Goal: Task Accomplishment & Management: Complete application form

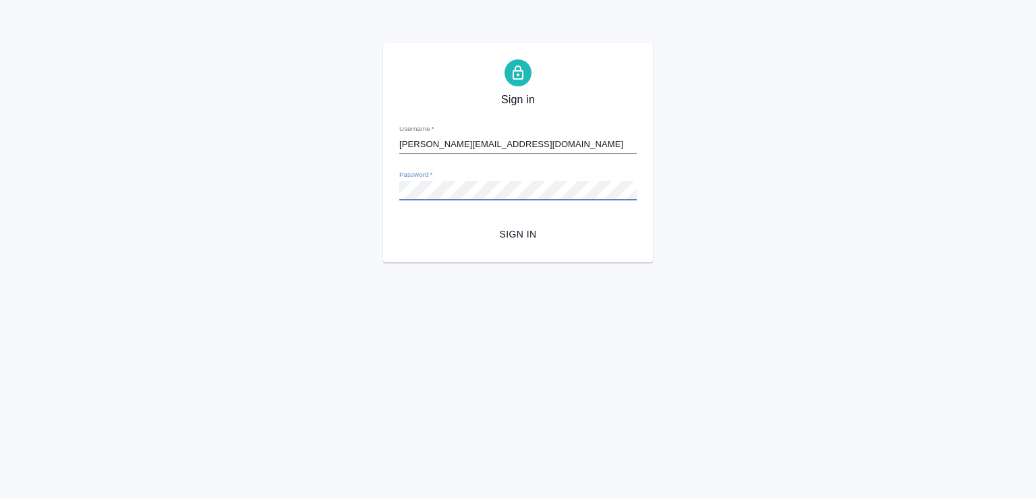
click at [263, 180] on div "Sign in Username   * d.marchenko@awatera.com Password   * urlPath   * / Sign in" at bounding box center [518, 152] width 1036 height 219
click at [762, 173] on div "Sign in Username   * d.marchenko@awatera.com Password   * urlPath   * / Sign in" at bounding box center [518, 152] width 1036 height 219
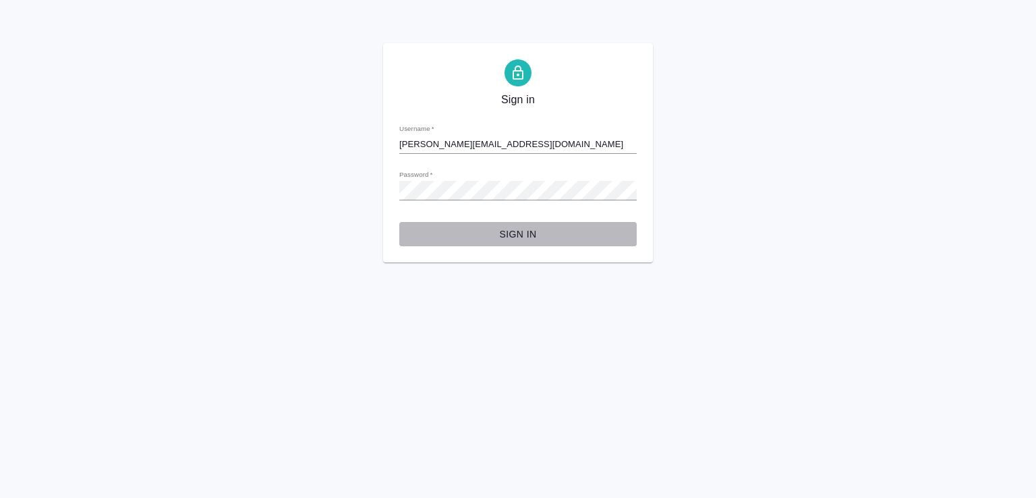
click at [497, 231] on span "Sign in" at bounding box center [518, 234] width 216 height 17
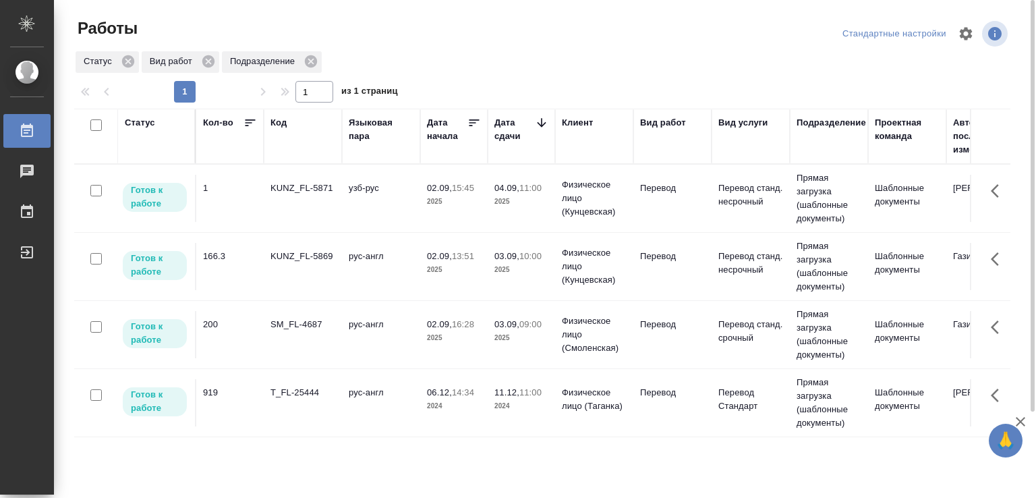
click at [349, 338] on td "рус-англ" at bounding box center [381, 334] width 78 height 47
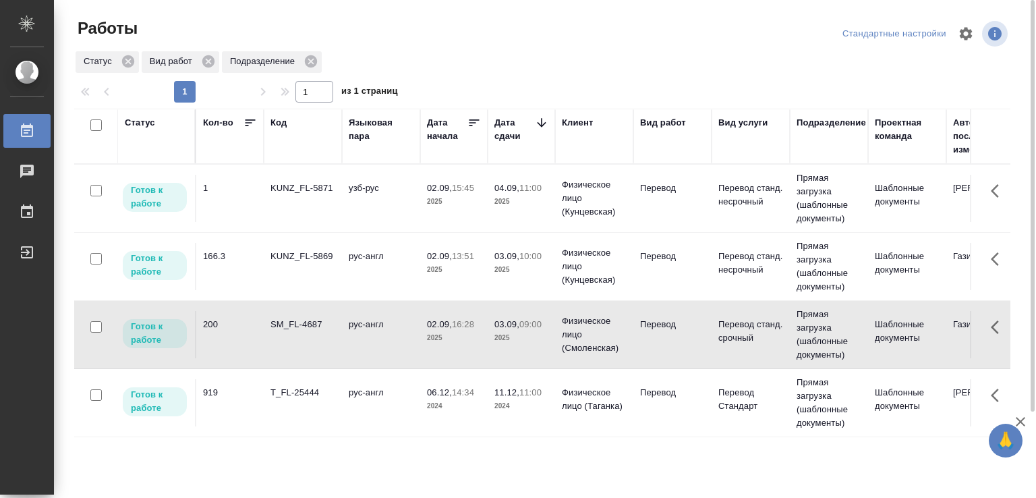
click at [349, 338] on td "рус-англ" at bounding box center [381, 334] width 78 height 47
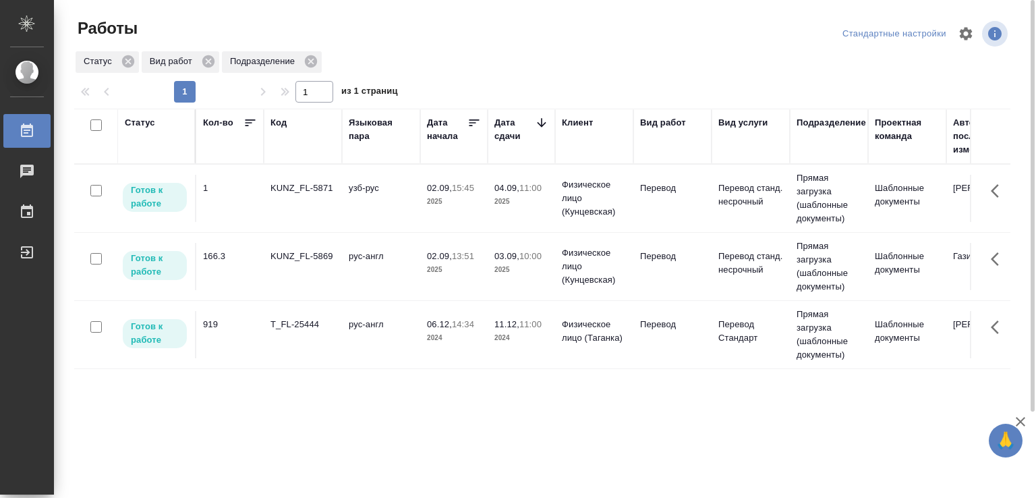
click at [330, 259] on div "KUNZ_FL-5869" at bounding box center [303, 256] width 65 height 13
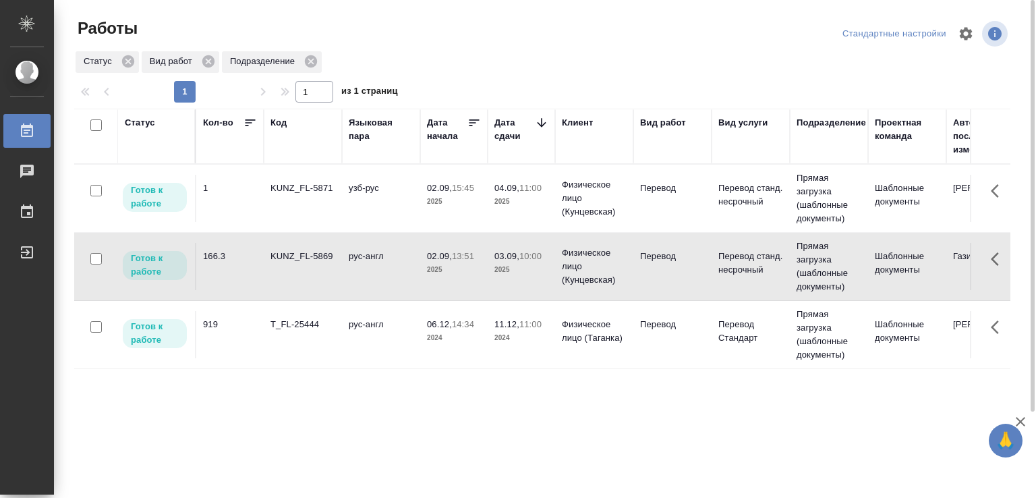
click at [330, 259] on div "KUNZ_FL-5869" at bounding box center [303, 256] width 65 height 13
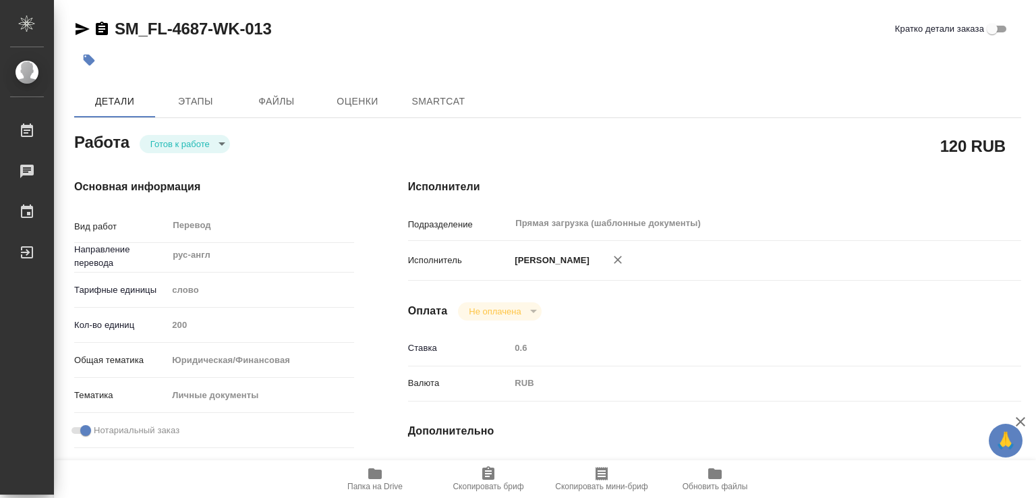
type textarea "x"
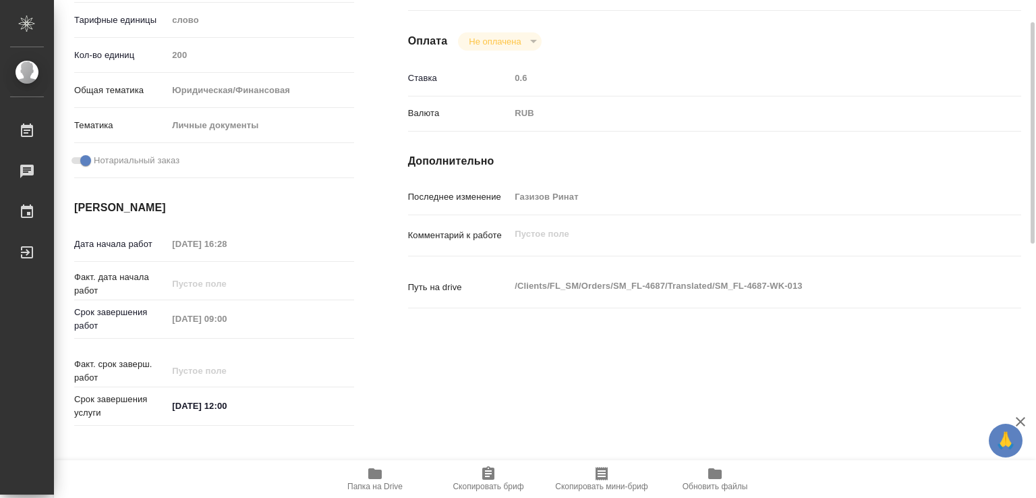
type textarea "x"
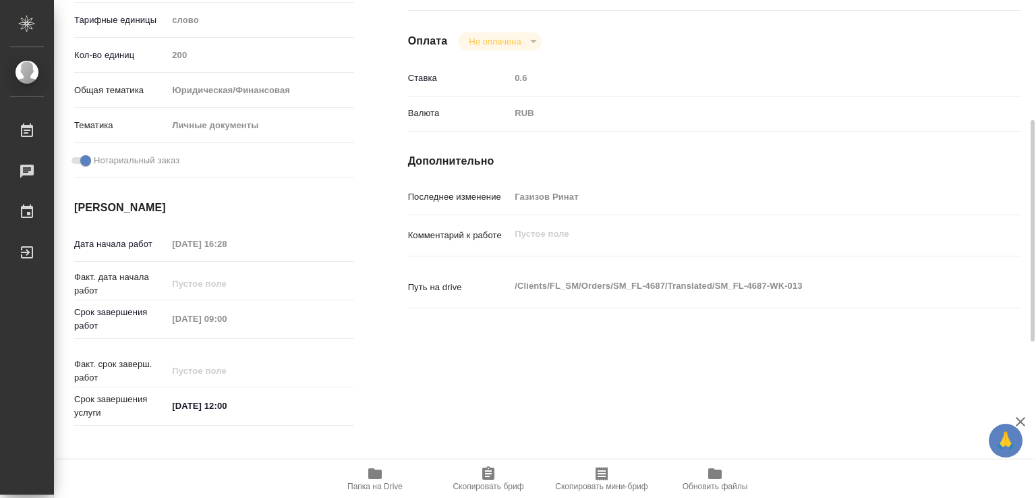
type textarea "x"
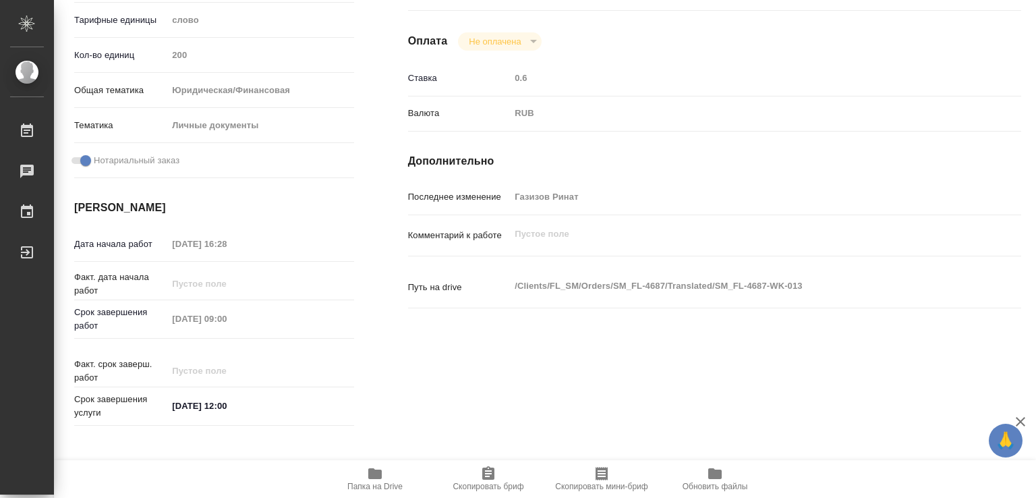
scroll to position [621, 0]
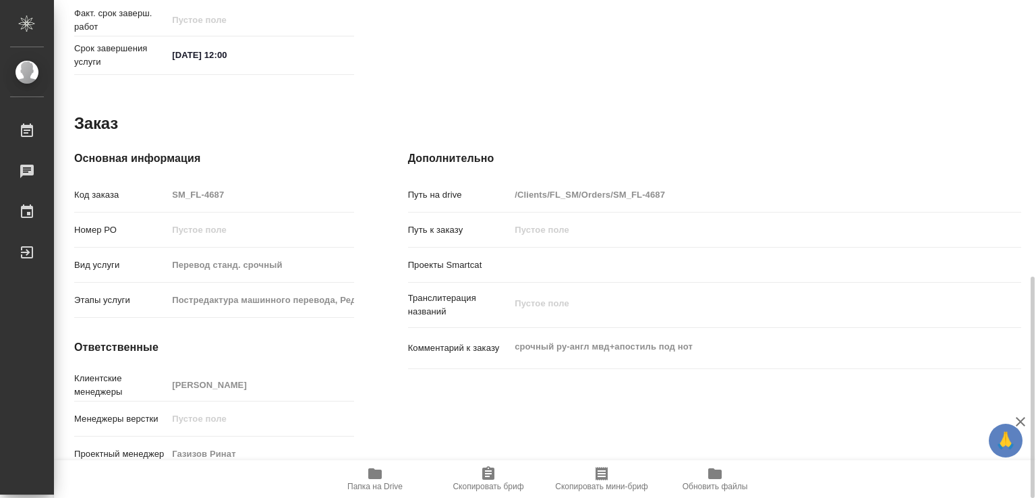
type textarea "x"
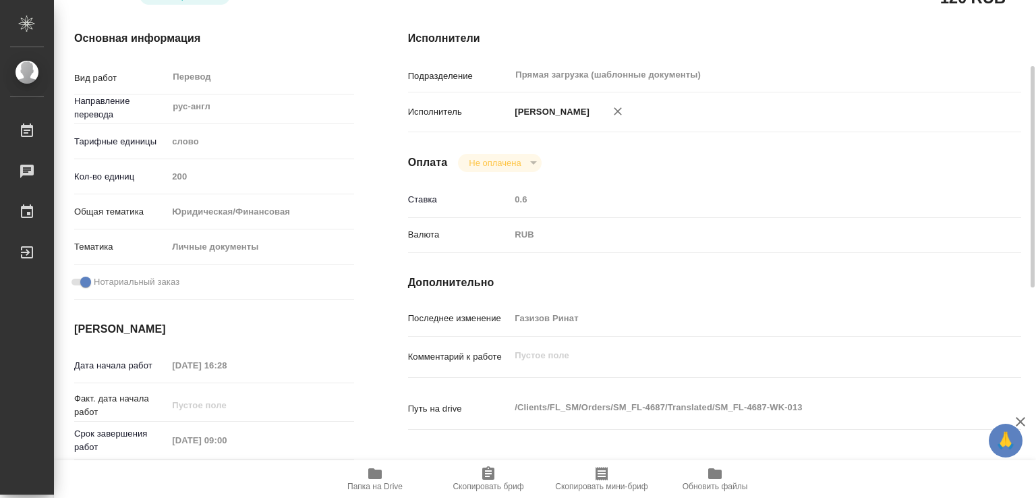
scroll to position [0, 0]
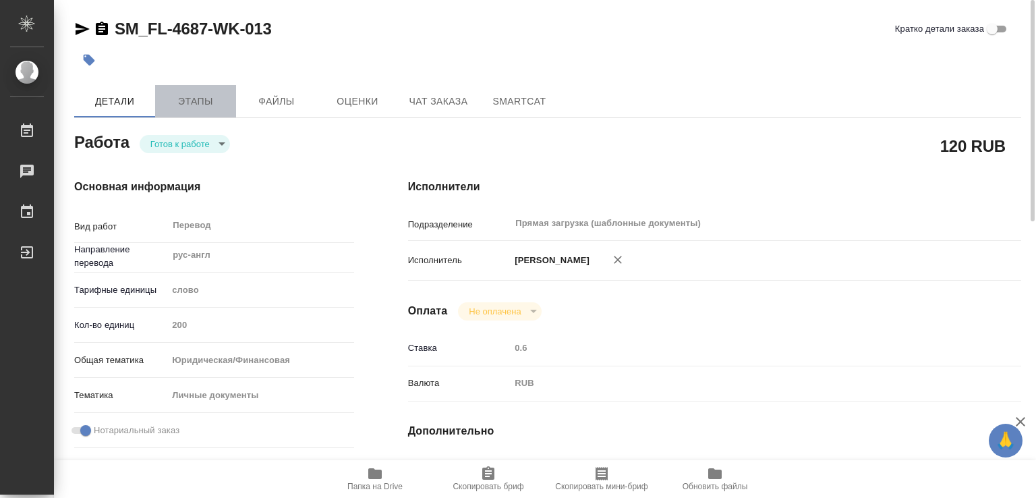
click at [207, 92] on button "Этапы" at bounding box center [195, 101] width 81 height 32
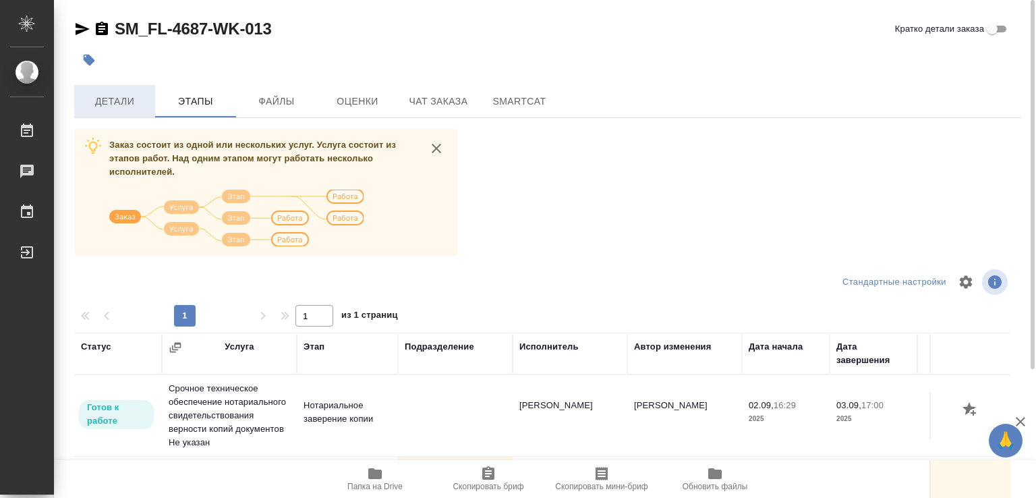
click at [126, 106] on span "Детали" at bounding box center [114, 101] width 65 height 17
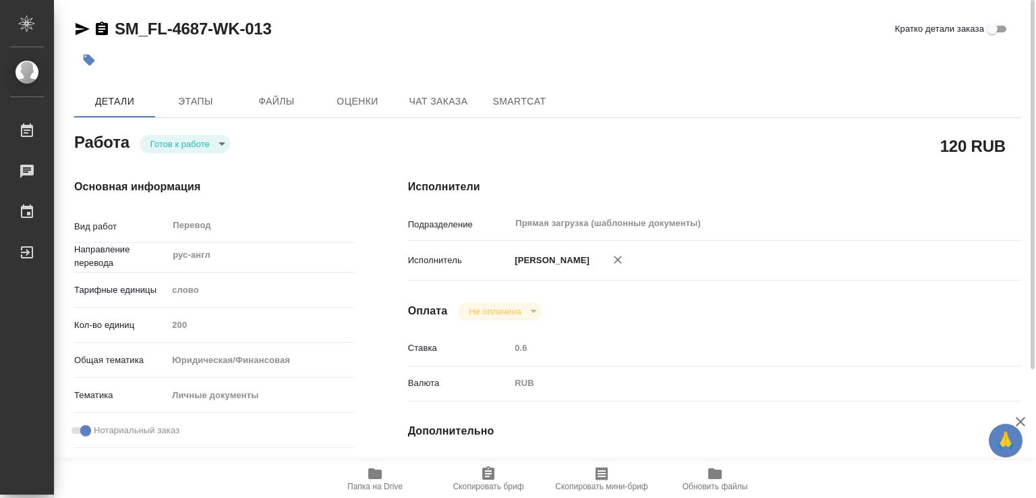
type textarea "x"
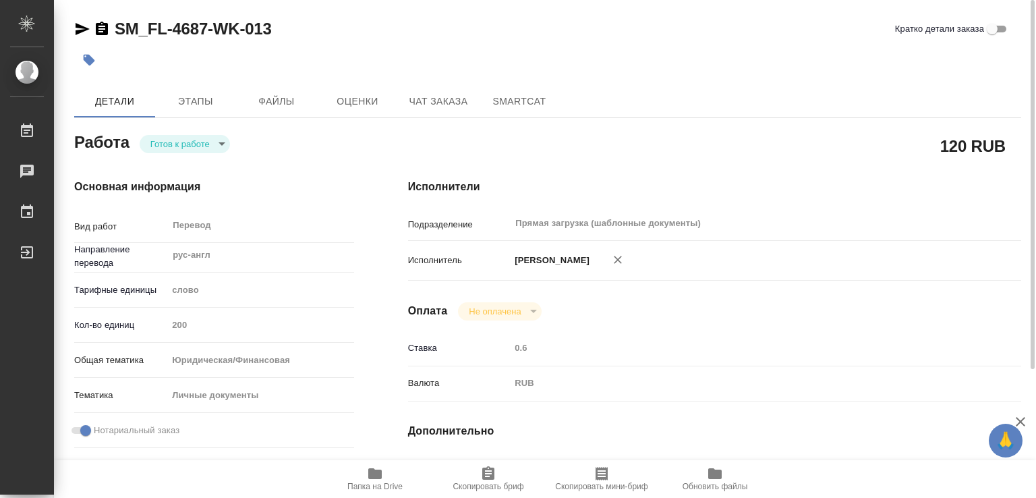
type textarea "x"
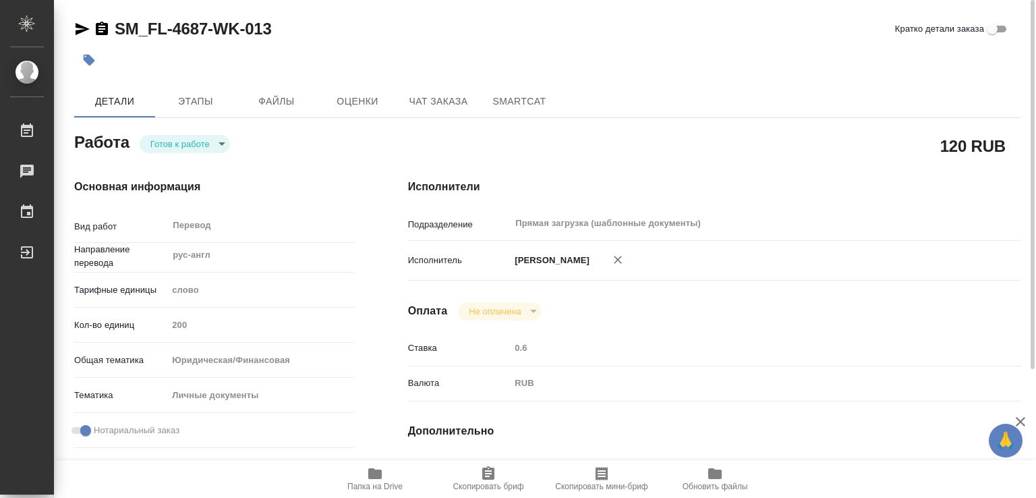
click at [367, 474] on icon "button" at bounding box center [375, 474] width 16 height 16
type textarea "x"
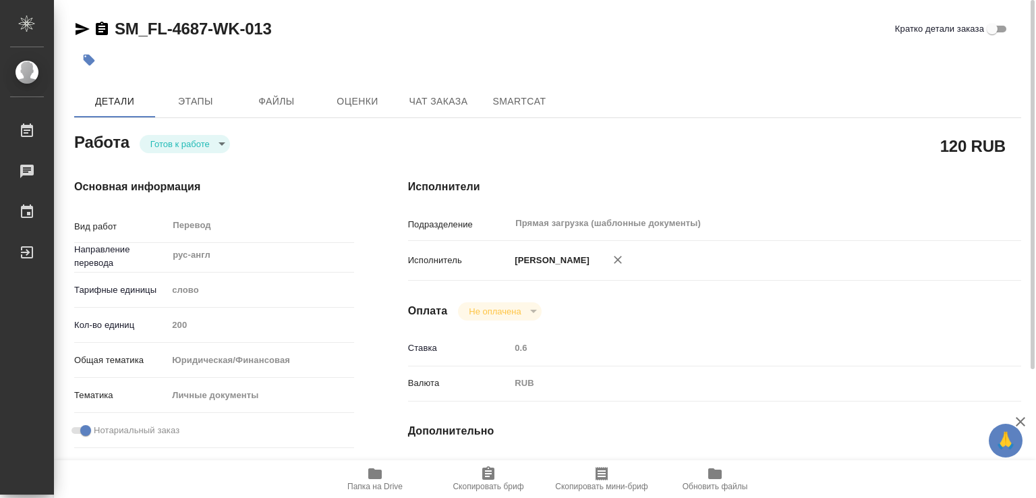
type textarea "x"
click at [184, 141] on body "🙏 .cls-1 fill:#fff; AWATERA Marchenko Daria Работы 0 Чаты График Выйти SM_FL-46…" at bounding box center [518, 249] width 1036 height 498
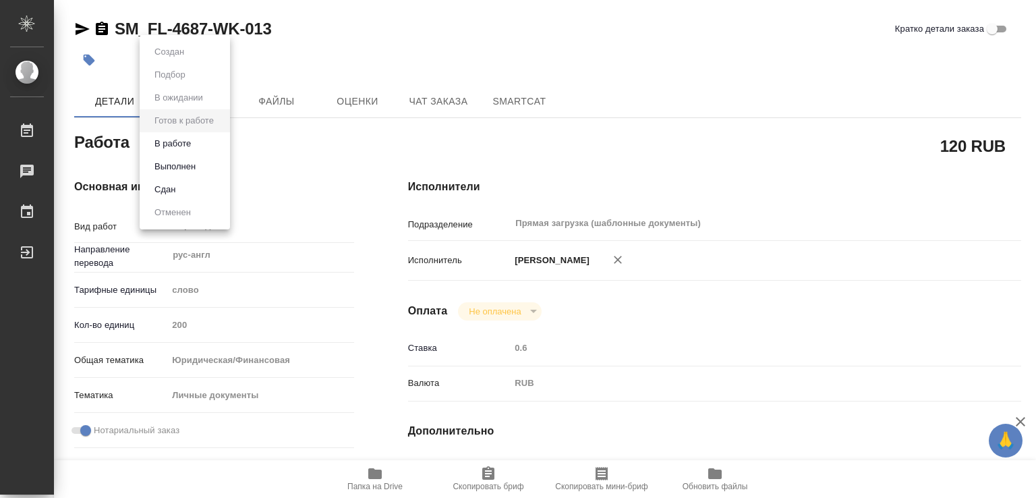
click at [182, 188] on li "Сдан" at bounding box center [185, 189] width 90 height 23
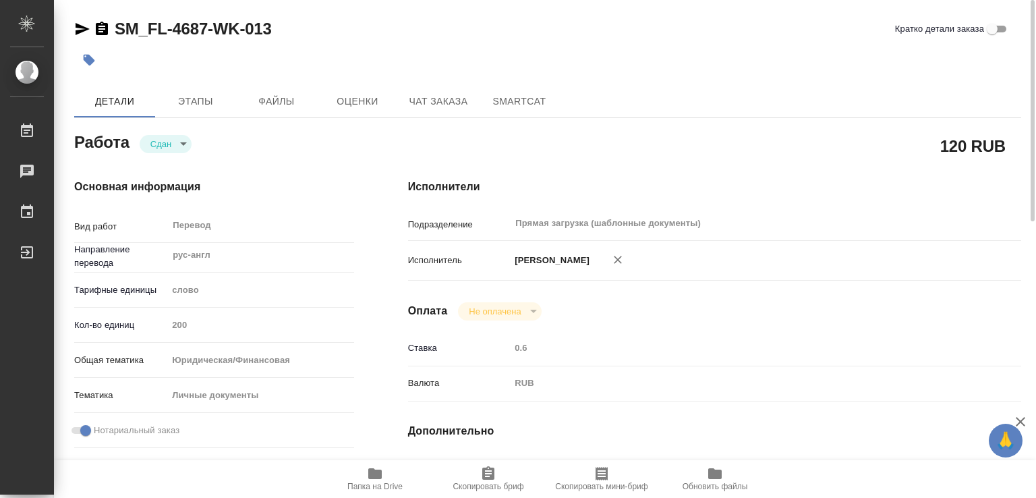
type textarea "x"
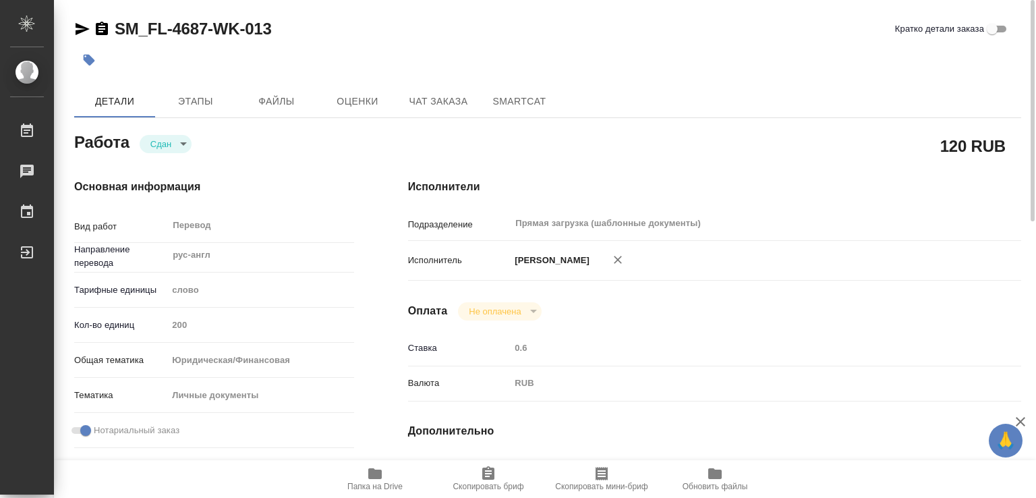
type textarea "x"
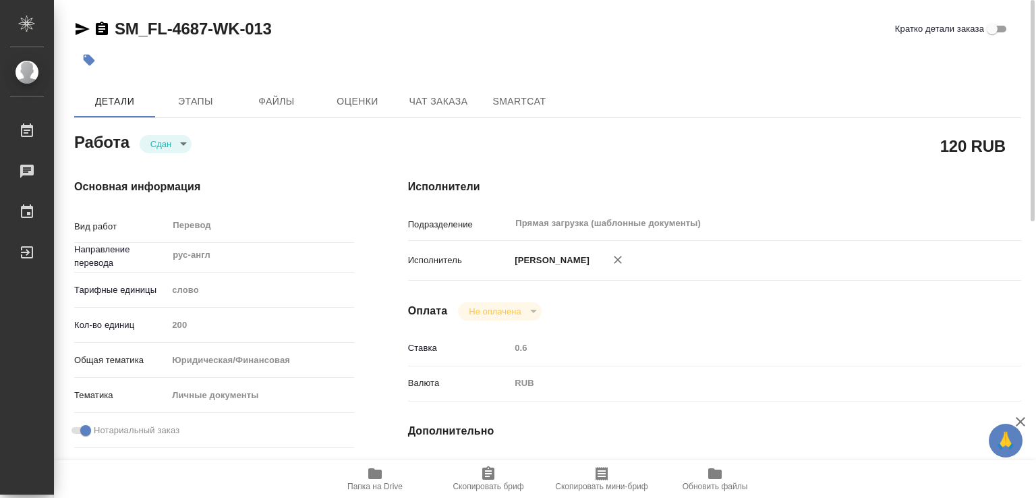
type textarea "x"
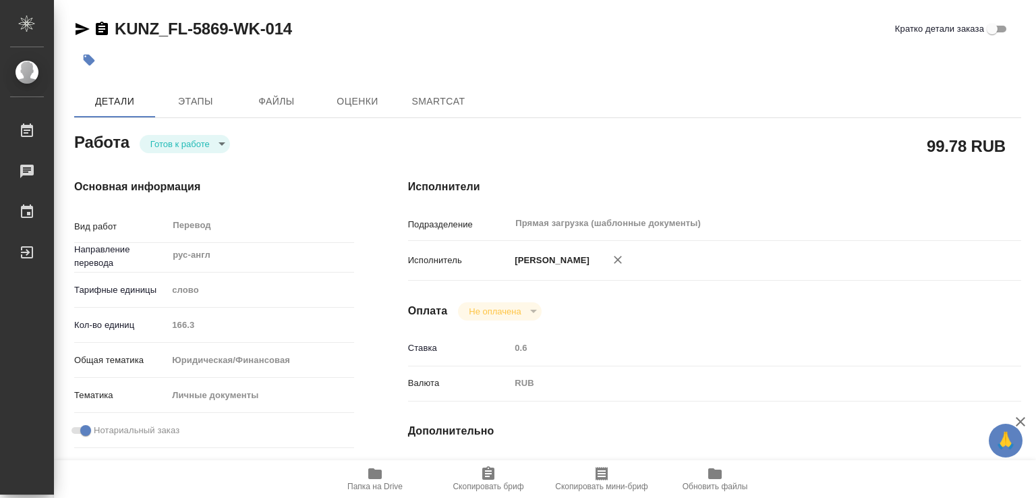
type textarea "x"
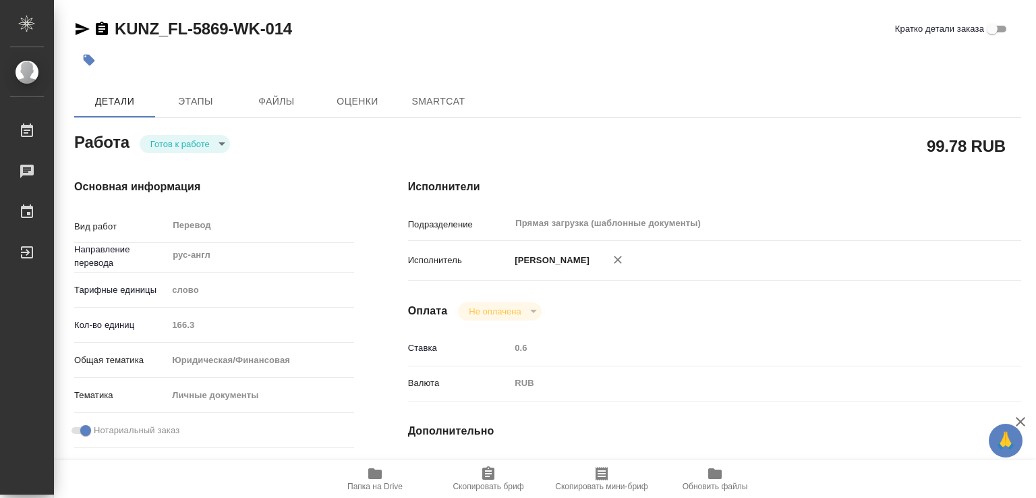
click at [94, 57] on icon "button" at bounding box center [88, 59] width 13 height 13
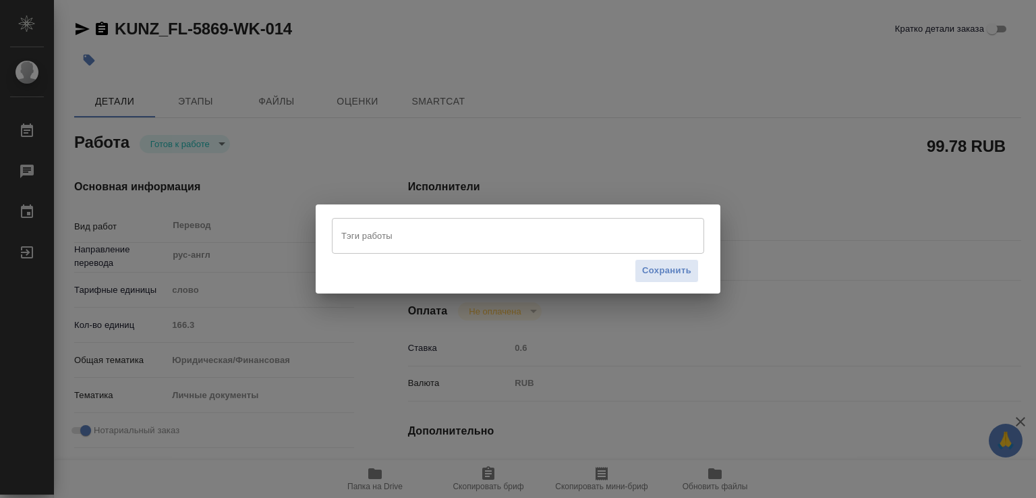
type textarea "x"
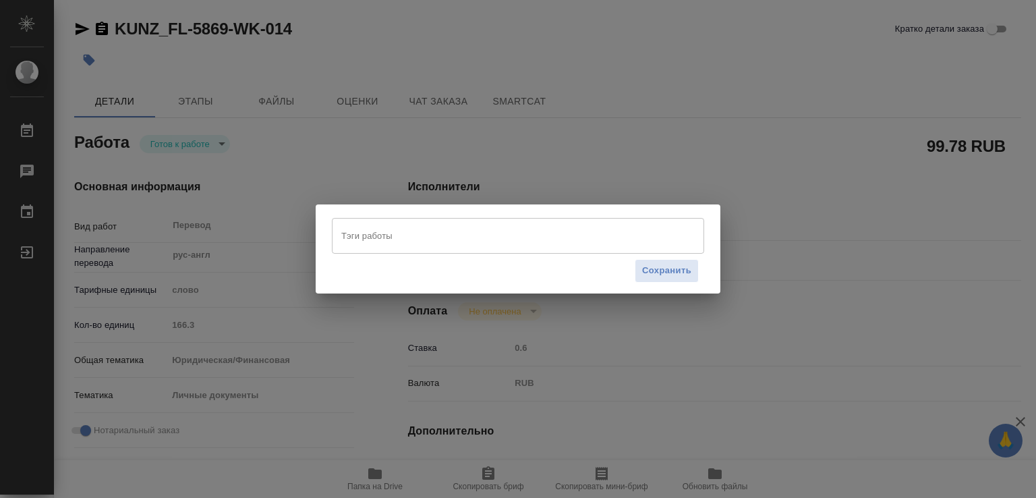
click at [391, 244] on input "Тэги работы" at bounding box center [505, 235] width 335 height 23
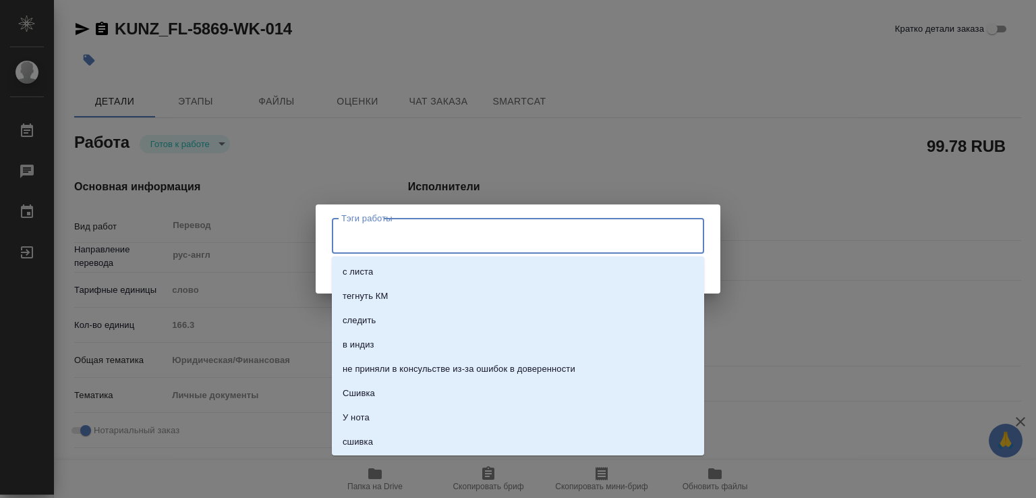
paste input "133.35"
type textarea "x"
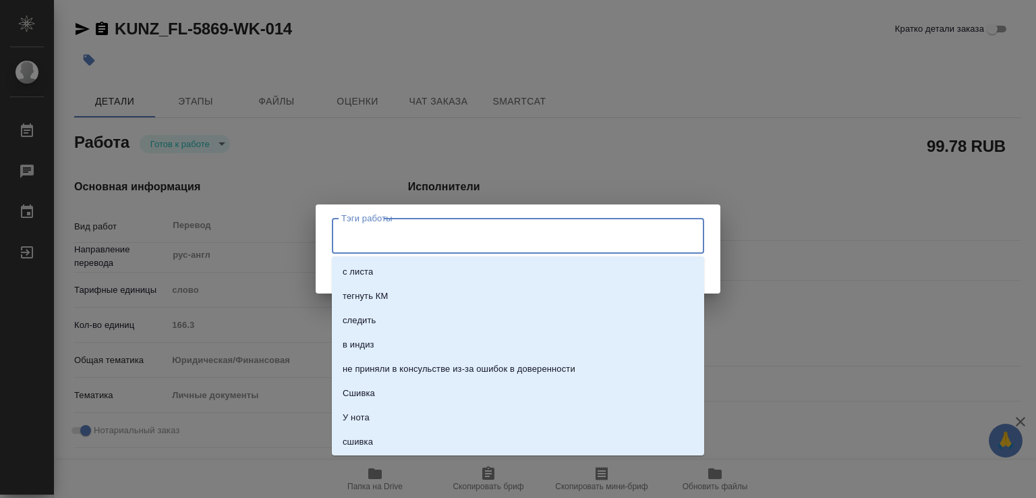
type textarea "x"
type input "133.35"
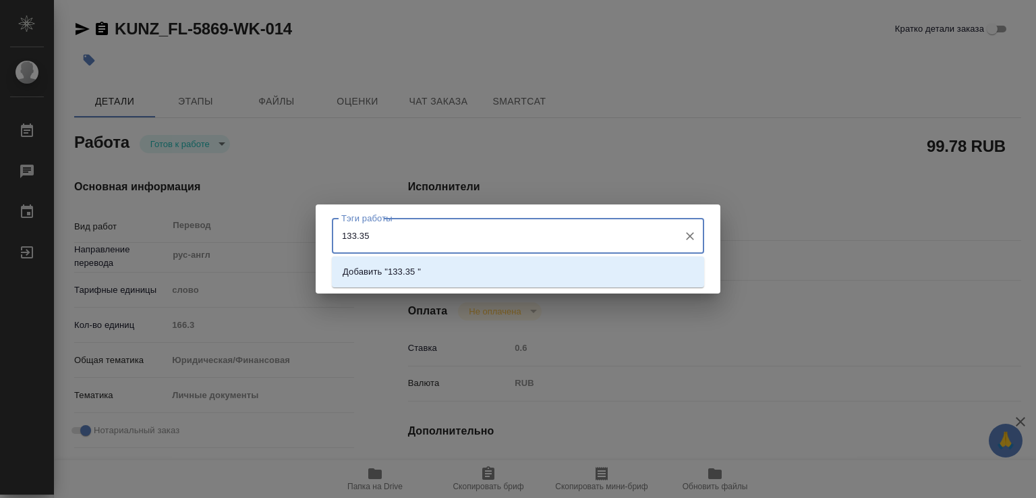
type textarea "x"
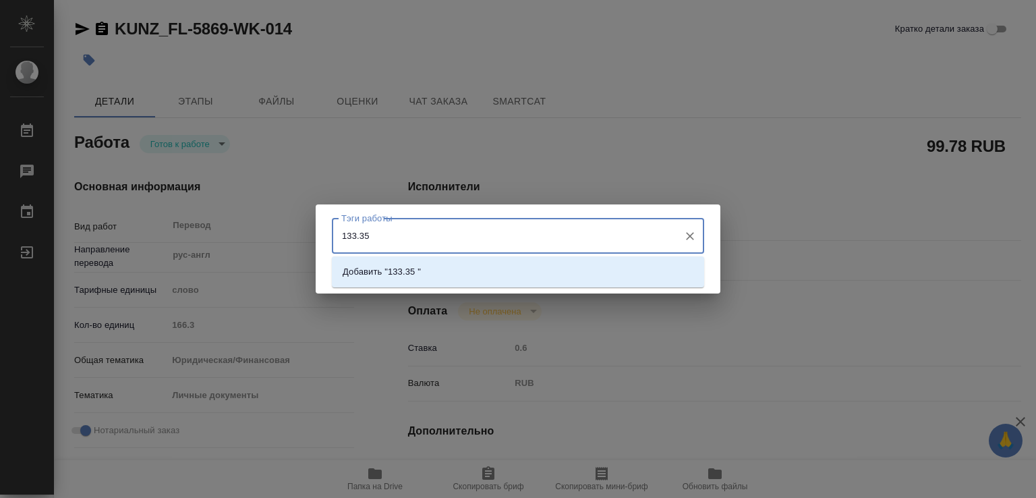
type input "133.35"
click at [424, 275] on li "Добавить "133.35"" at bounding box center [518, 272] width 372 height 24
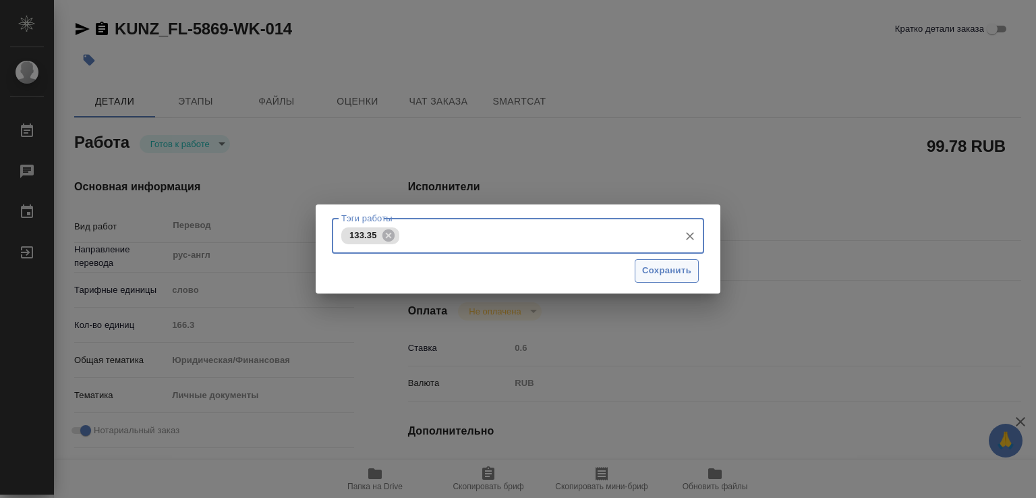
click at [675, 276] on span "Сохранить" at bounding box center [666, 271] width 49 height 16
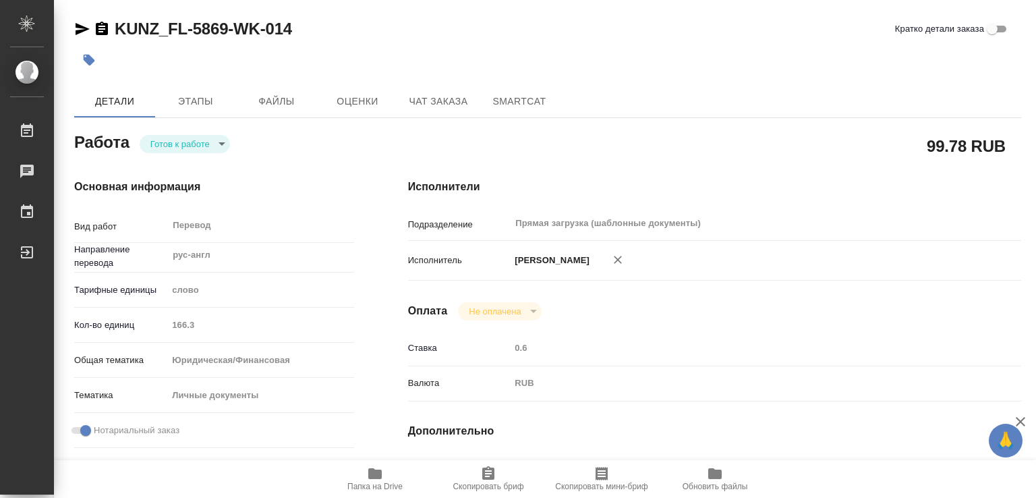
type input "readyForWork"
type textarea "Перевод"
type textarea "x"
type input "рус-англ"
type input "5a8b1489cc6b4906c91bfd90"
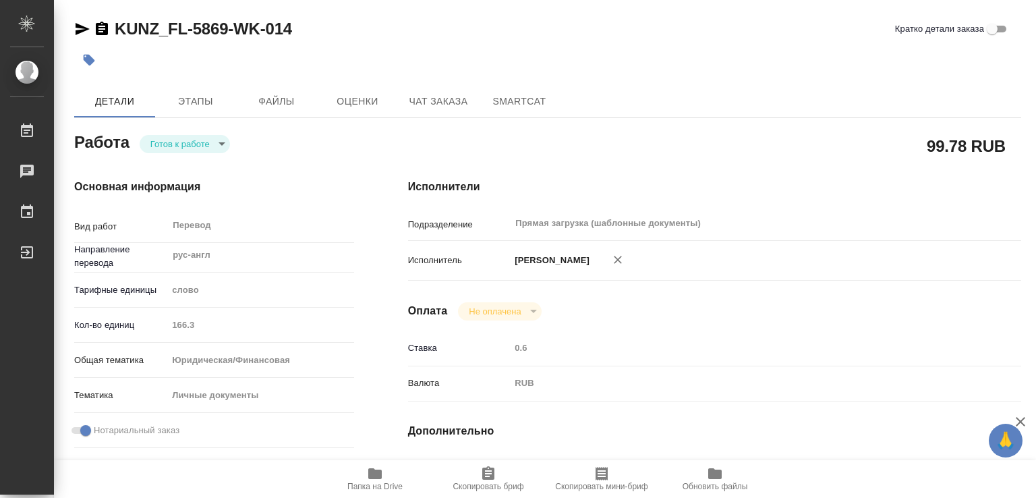
type input "166.3"
type input "yr-fn"
type input "5a8b8b956a9677013d343cfe"
checkbox input "true"
type input "02.09.2025 13:51"
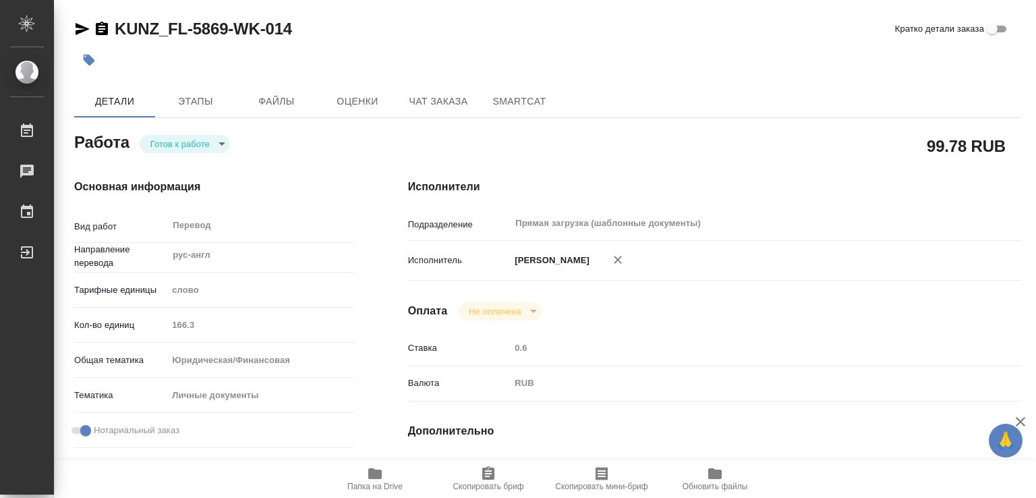
type input "03.09.2025 10:00"
type input "10.09.2025 14:00"
type input "Прямая загрузка (шаблонные документы)"
type input "notPayed"
type input "0.6"
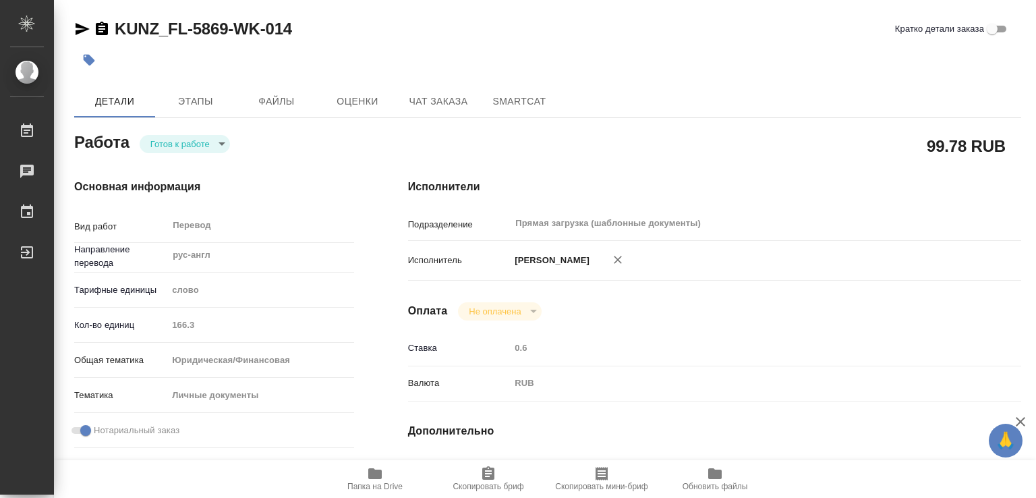
type input "RUB"
type input "Газизов Ринат"
type textarea "будет в ск"
type textarea "x"
type textarea "/Clients/FL_KUNZ/Orders/KUNZ_FL-5869/Translated/KUNZ_FL-5869-WK-014"
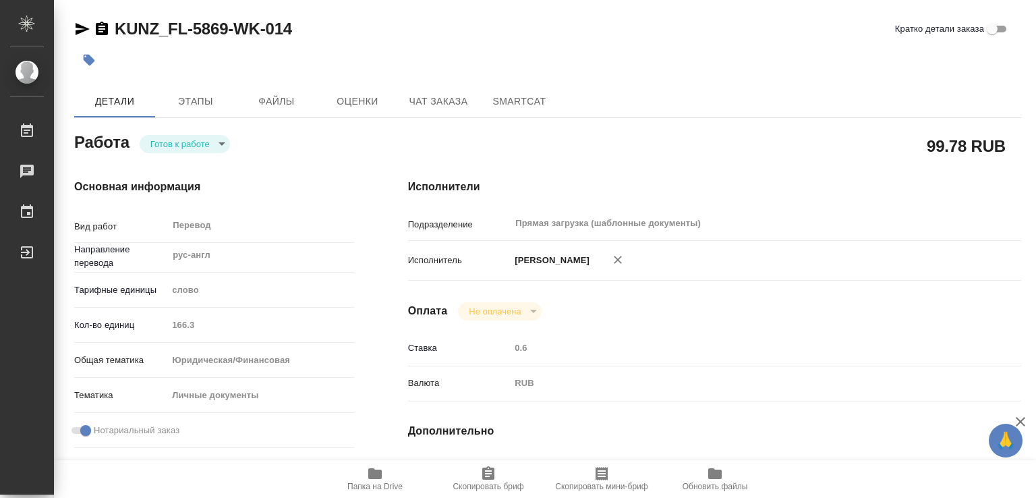
type textarea "x"
type input "KUNZ_FL-5869"
type input "Перевод станд. несрочный"
type input "Корректура, Перевод, Редактура, Постредактура машинного перевода, Приёмка по ка…"
type input "[PERSON_NAME]"
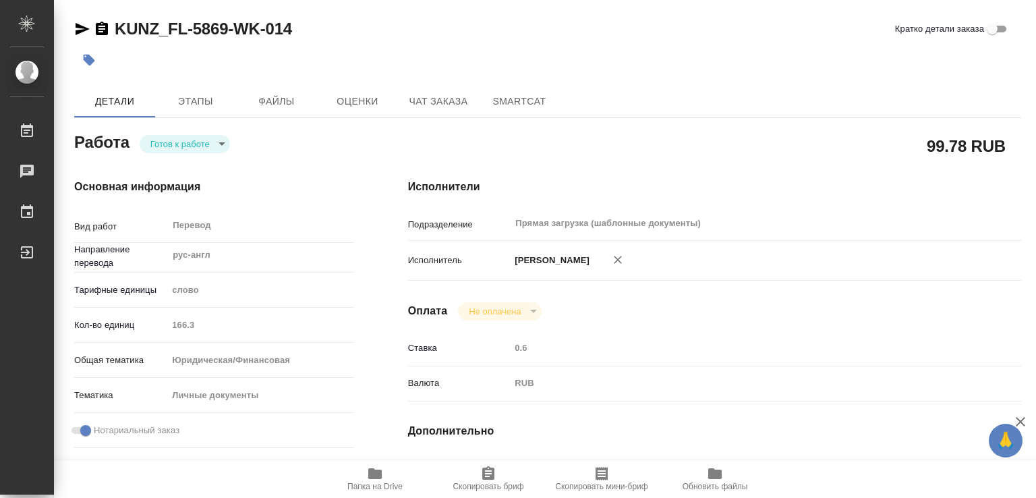
type input "/Clients/FL_KUNZ/Orders/KUNZ_FL-5869"
type textarea "x"
type textarea "апо (на оригинал и на ноткопию)-перевод рус-англ - нзп"
type textarea "x"
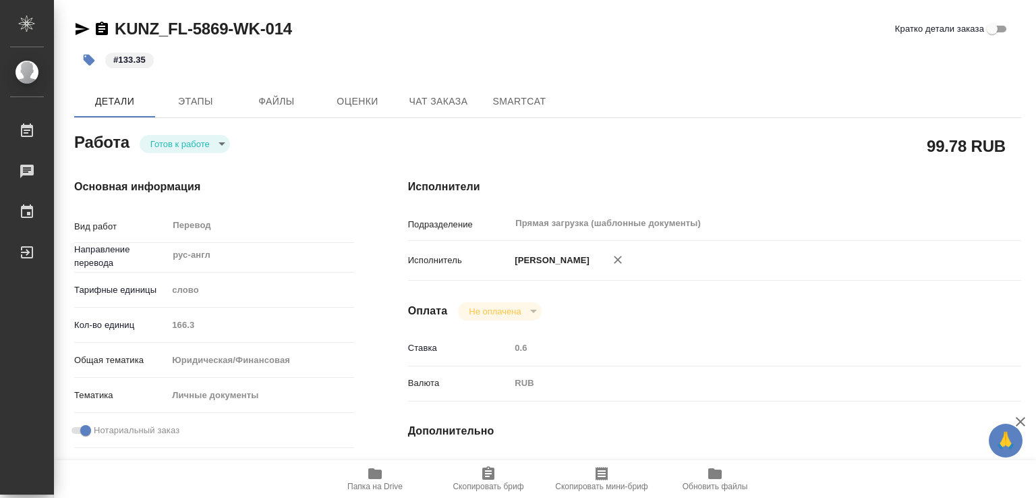
type textarea "x"
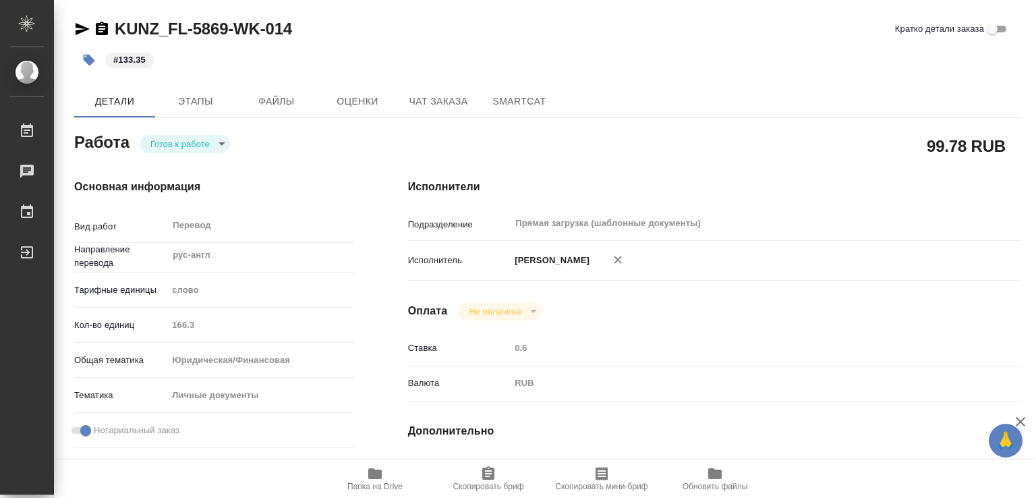
type textarea "x"
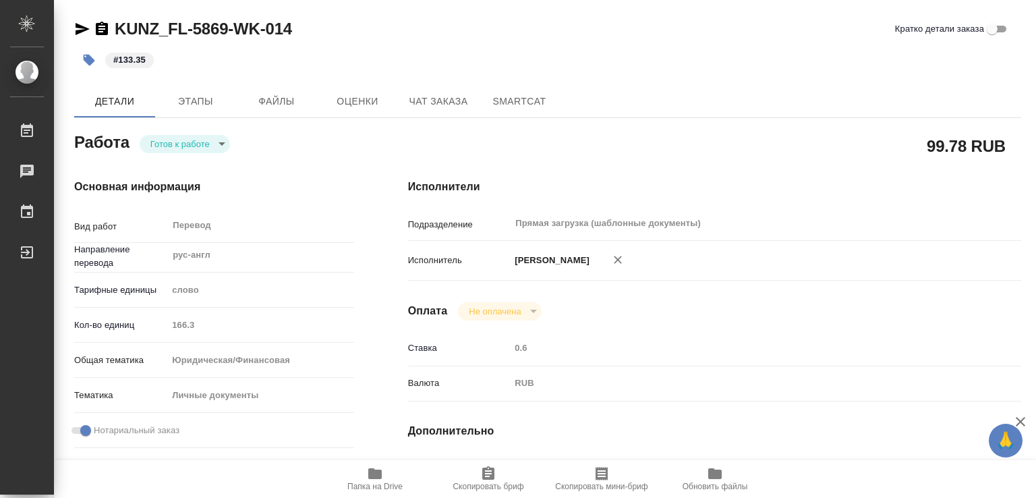
type textarea "x"
click at [359, 471] on span "Папка на Drive" at bounding box center [375, 479] width 97 height 26
